Goal: Use online tool/utility

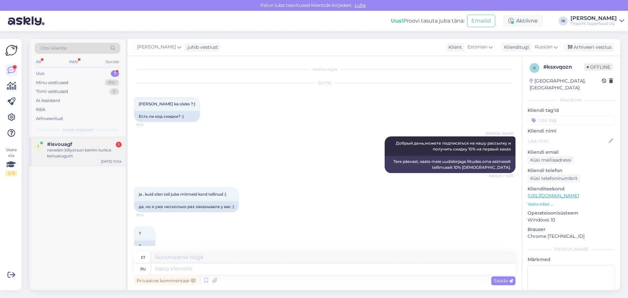
scroll to position [58, 0]
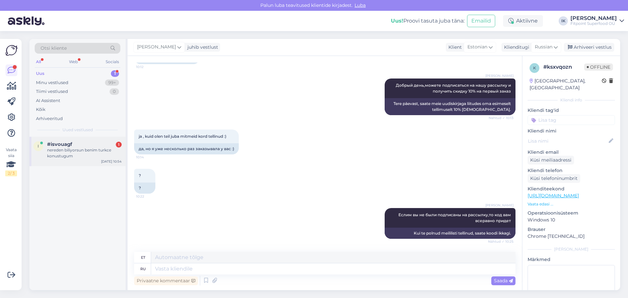
click at [80, 151] on div "nereden biliyorsun benim turkce konustugum" at bounding box center [84, 153] width 75 height 12
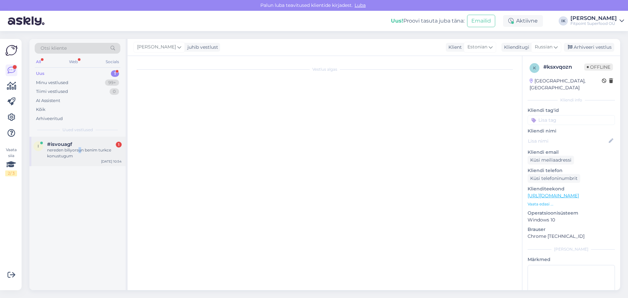
scroll to position [0, 0]
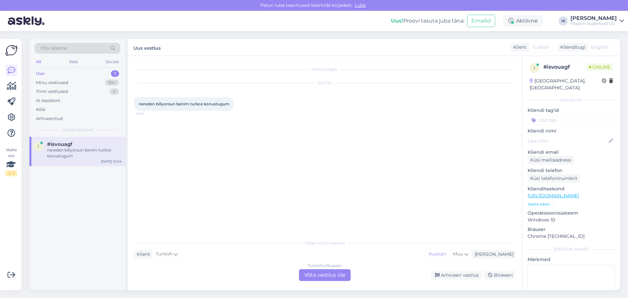
click at [323, 275] on div "Turkish to Russian Võta vestlus üle" at bounding box center [325, 275] width 52 height 12
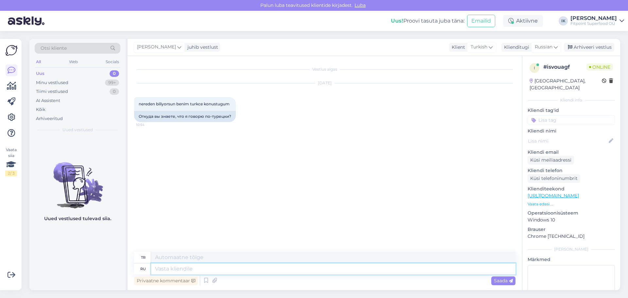
click at [206, 270] on textarea at bounding box center [333, 268] width 365 height 11
type textarea "Здр"
type textarea "Merhaba"
type textarea "Здравствуйте,"
type textarea "Merhaba,"
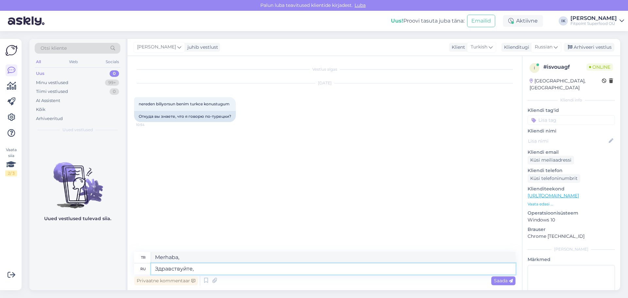
type textarea "Здравствуйте"
type textarea "Merhaba"
